Goal: Obtain resource: Download file/media

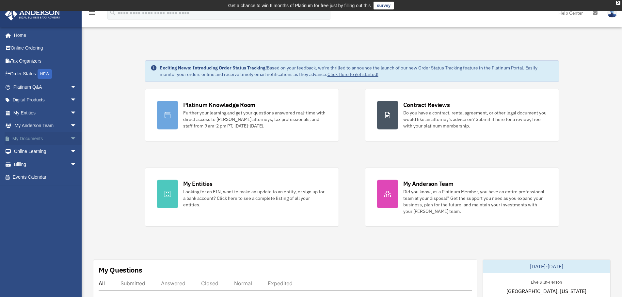
click at [23, 138] on link "My Documents arrow_drop_down" at bounding box center [46, 138] width 82 height 13
click at [70, 138] on span "arrow_drop_down" at bounding box center [76, 138] width 13 height 13
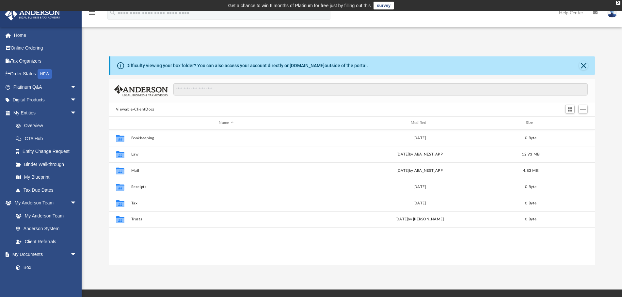
scroll to position [144, 481]
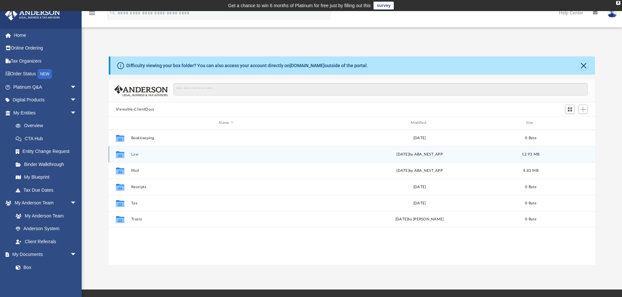
click at [122, 157] on icon "grid" at bounding box center [120, 155] width 8 height 5
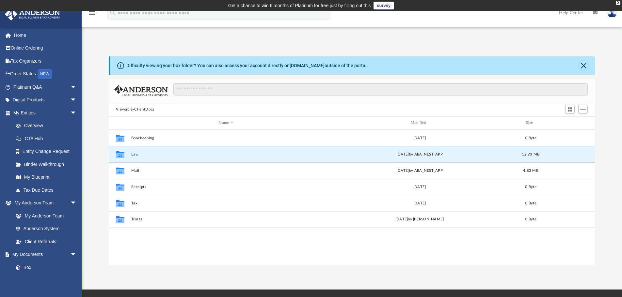
click at [122, 155] on icon "grid" at bounding box center [120, 155] width 8 height 5
click at [134, 155] on button "Law" at bounding box center [226, 154] width 190 height 4
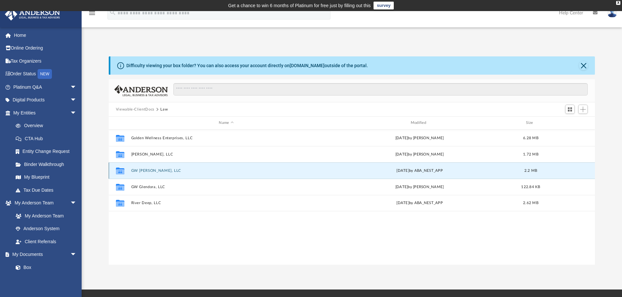
click at [144, 170] on button "GW [PERSON_NAME], LLC" at bounding box center [226, 171] width 190 height 4
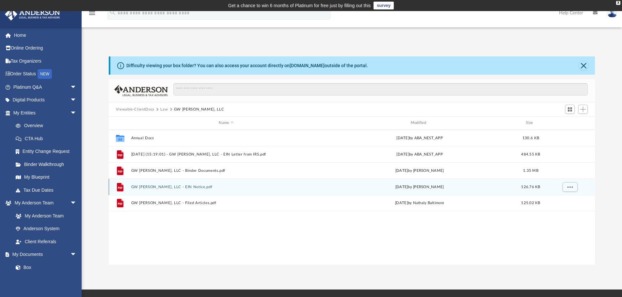
click at [141, 184] on div "File GW [PERSON_NAME], LLC - EIN Notice.pdf [DATE] by [PERSON_NAME] 126.76 KB" at bounding box center [352, 187] width 486 height 16
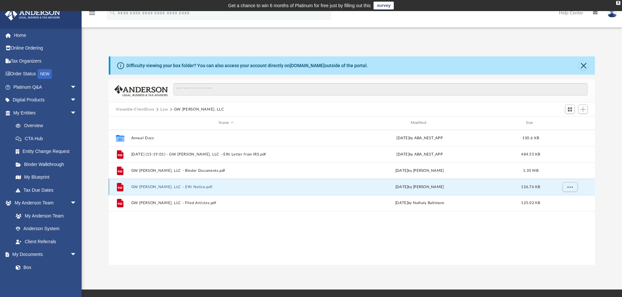
click at [144, 188] on button "GW [PERSON_NAME], LLC - EIN Notice.pdf" at bounding box center [226, 187] width 190 height 4
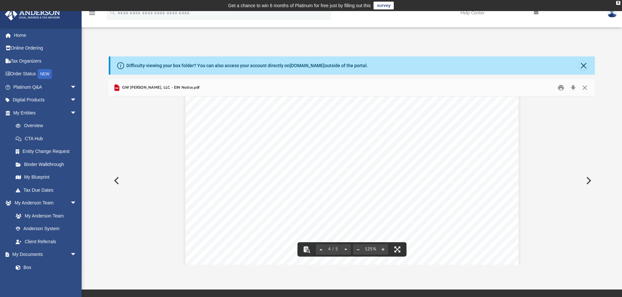
scroll to position [1599, 0]
click at [585, 86] on button "Close" at bounding box center [584, 88] width 12 height 10
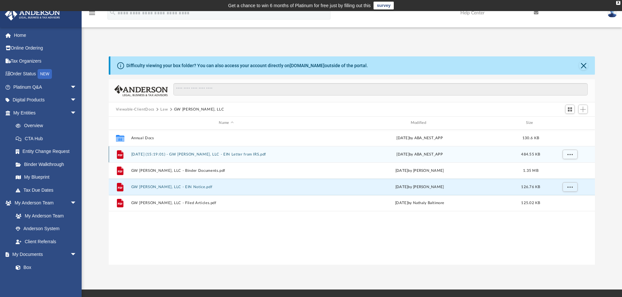
click at [152, 153] on button "[DATE] (15:19:01) - GW [PERSON_NAME], LLC - EIN Letter from IRS.pdf" at bounding box center [226, 154] width 190 height 4
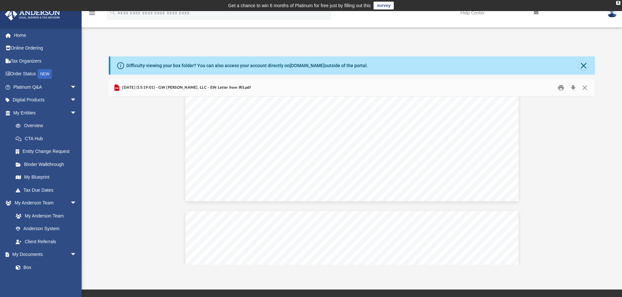
scroll to position [1142, 0]
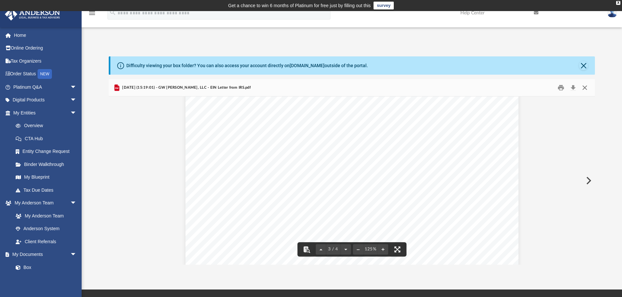
drag, startPoint x: 585, startPoint y: 86, endPoint x: 587, endPoint y: 81, distance: 5.0
click at [585, 86] on button "Close" at bounding box center [584, 88] width 12 height 10
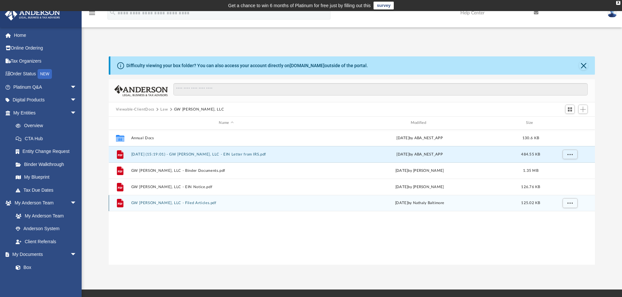
click at [156, 203] on button "GW [PERSON_NAME], LLC - Filed Articles.pdf" at bounding box center [226, 203] width 190 height 4
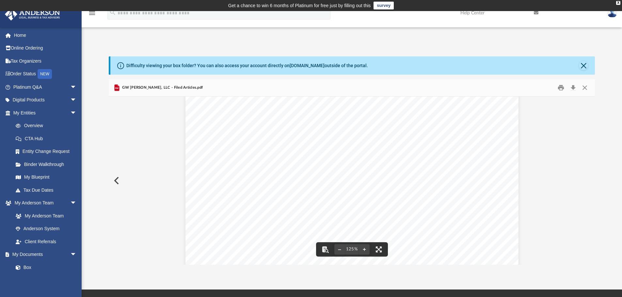
scroll to position [109, 0]
click at [561, 86] on button "Print" at bounding box center [560, 88] width 13 height 10
click at [583, 88] on button "Close" at bounding box center [584, 88] width 12 height 10
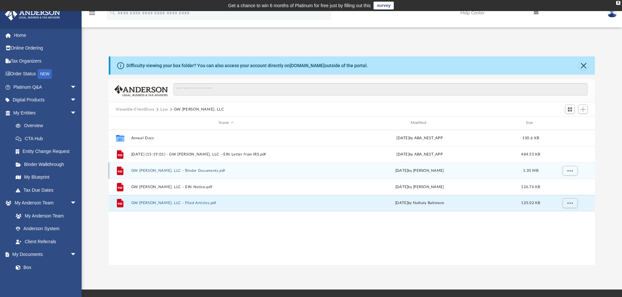
click at [149, 171] on button "GW [PERSON_NAME], LLC - Binder Documents.pdf" at bounding box center [226, 171] width 190 height 4
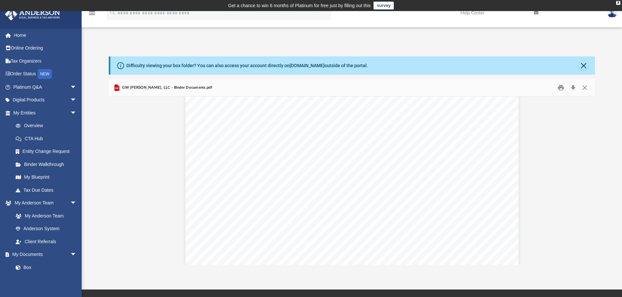
scroll to position [131, 0]
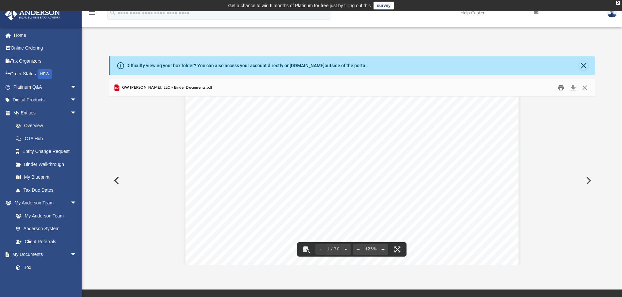
click at [563, 86] on button "Print" at bounding box center [560, 88] width 13 height 10
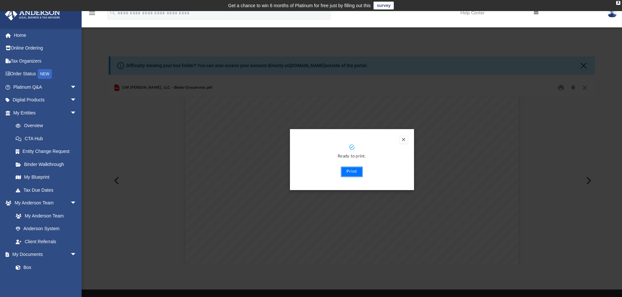
click at [356, 171] on button "Print" at bounding box center [352, 172] width 22 height 10
